Goal: Information Seeking & Learning: Learn about a topic

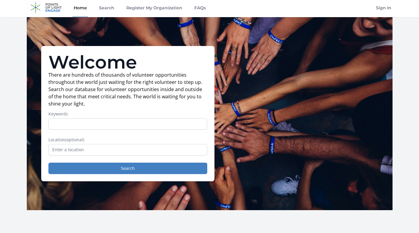
scroll to position [2, 0]
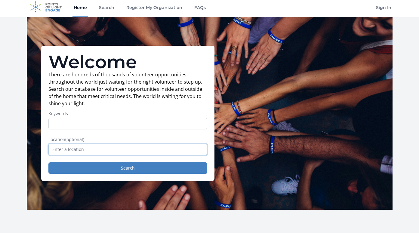
click at [129, 151] on input "text" at bounding box center [127, 149] width 159 height 11
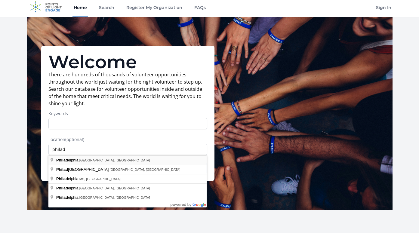
type input "[GEOGRAPHIC_DATA], [GEOGRAPHIC_DATA], [GEOGRAPHIC_DATA]"
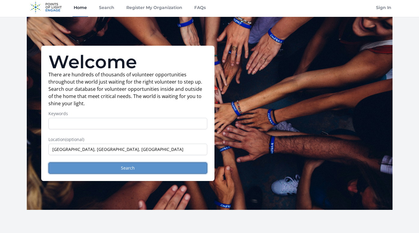
click at [133, 171] on button "Search" at bounding box center [127, 168] width 159 height 11
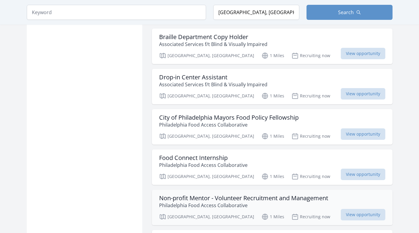
scroll to position [669, 0]
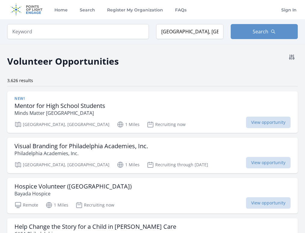
select select "32186"
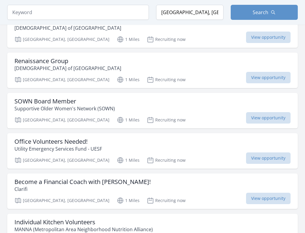
scroll to position [1300, 0]
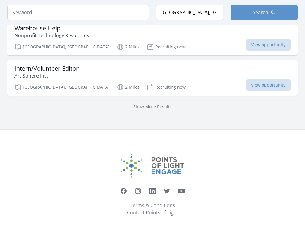
scroll to position [2794, 0]
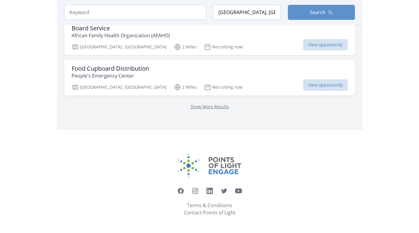
scroll to position [3725, 0]
